Goal: Task Accomplishment & Management: Use online tool/utility

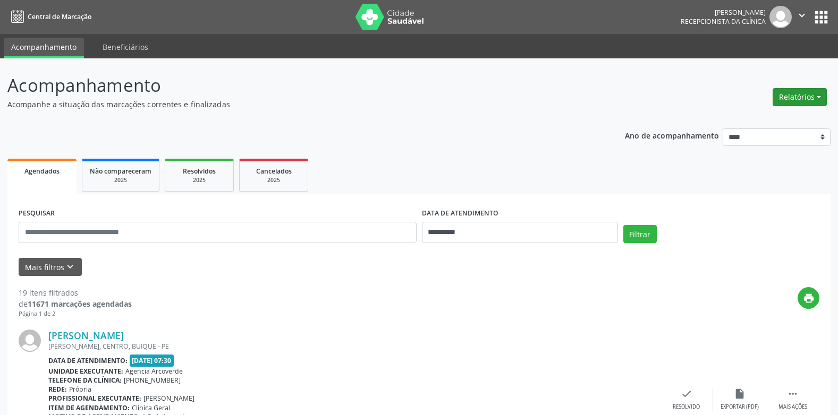
click at [820, 97] on button "Relatórios" at bounding box center [799, 97] width 54 height 18
click at [738, 117] on link "Agendamentos" at bounding box center [770, 120] width 114 height 15
select select "*"
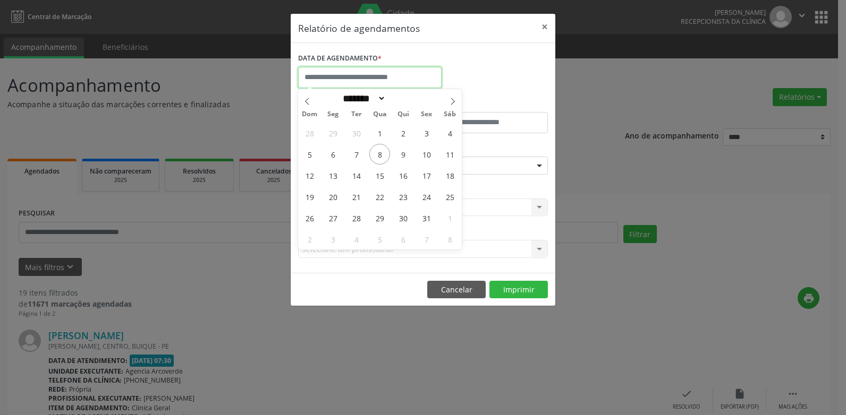
click at [351, 82] on input "text" at bounding box center [369, 77] width 143 height 21
click at [380, 158] on span "8" at bounding box center [379, 154] width 21 height 21
type input "**********"
click at [380, 158] on span "8" at bounding box center [379, 154] width 21 height 21
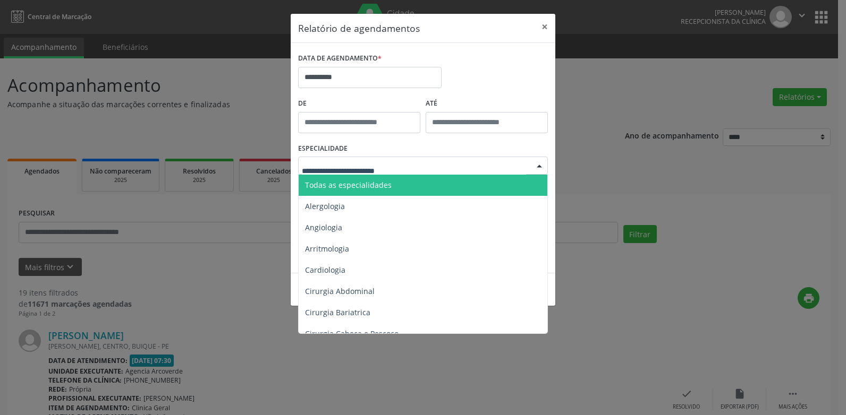
click at [354, 180] on span "Todas as especialidades" at bounding box center [348, 185] width 87 height 10
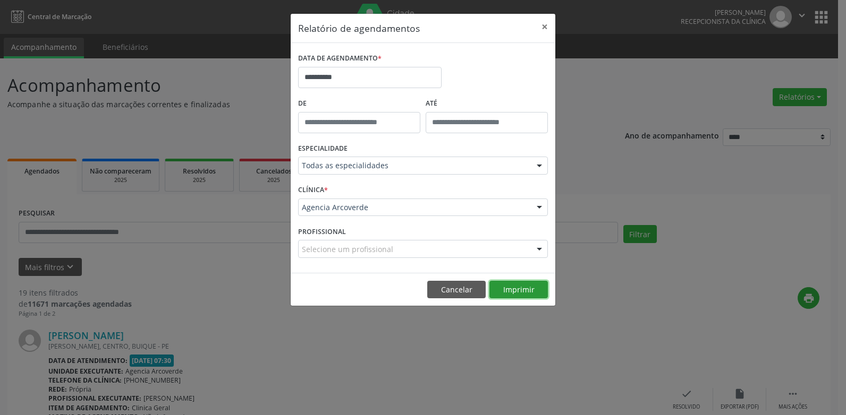
click at [531, 292] on button "Imprimir" at bounding box center [518, 290] width 58 height 18
click at [461, 292] on button "Cancelar" at bounding box center [456, 290] width 58 height 18
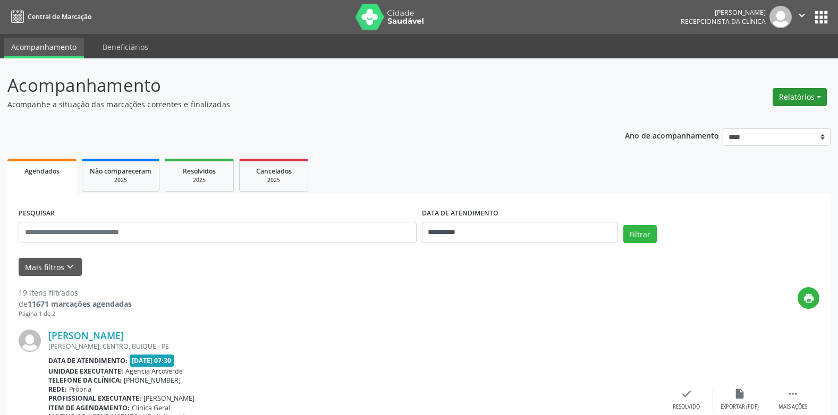
click at [823, 98] on button "Relatórios" at bounding box center [799, 97] width 54 height 18
click at [793, 121] on link "Agendamentos" at bounding box center [770, 120] width 114 height 15
select select "*"
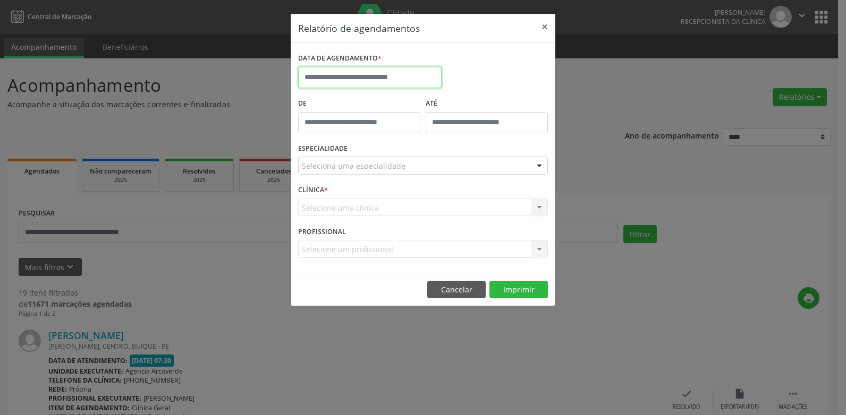
click at [349, 73] on input "text" at bounding box center [369, 77] width 143 height 21
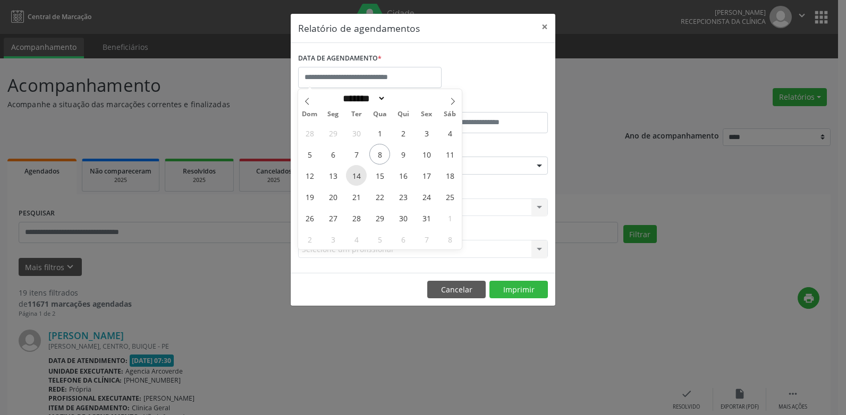
click at [356, 177] on span "14" at bounding box center [356, 175] width 21 height 21
type input "**********"
click at [355, 175] on span "14" at bounding box center [356, 175] width 21 height 21
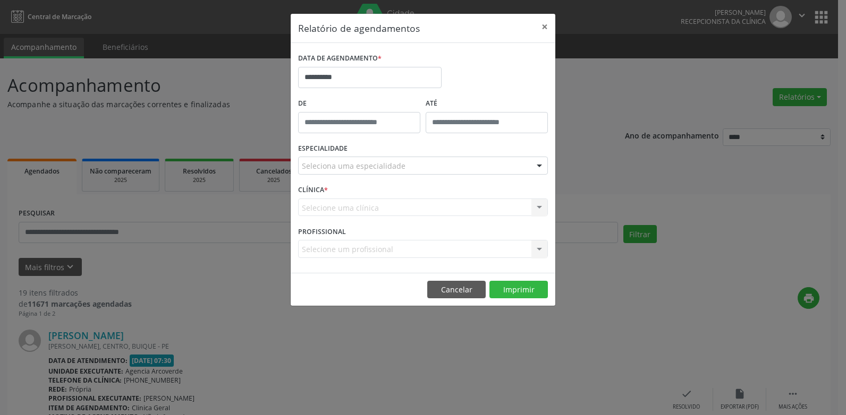
click at [355, 175] on div "ESPECIALIDADE Seleciona uma especialidade Todas as especialidades Alergologia A…" at bounding box center [422, 161] width 255 height 41
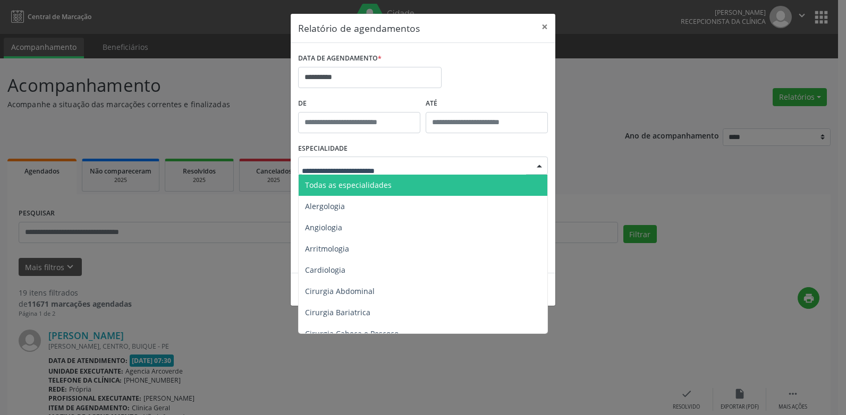
click at [334, 183] on span "Todas as especialidades" at bounding box center [348, 185] width 87 height 10
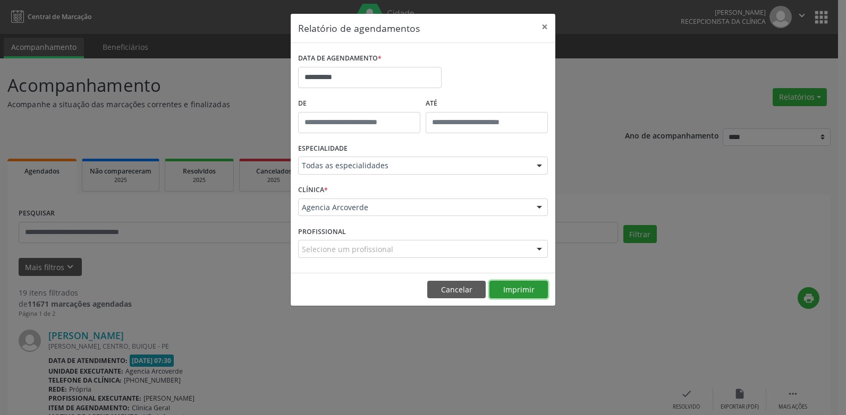
click at [528, 289] on button "Imprimir" at bounding box center [518, 290] width 58 height 18
click at [441, 289] on button "Cancelar" at bounding box center [456, 290] width 58 height 18
